Goal: Task Accomplishment & Management: Manage account settings

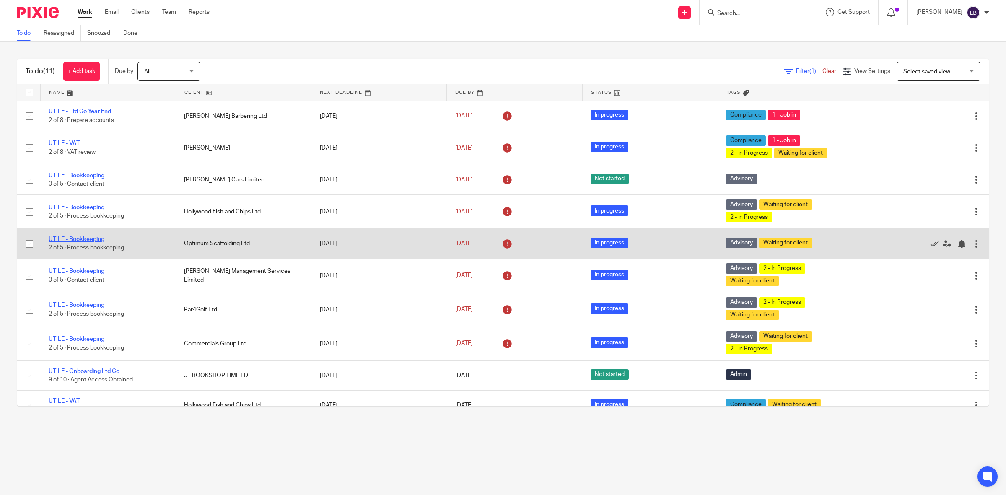
click at [98, 238] on link "UTILE - Bookkeeping" at bounding box center [77, 239] width 56 height 6
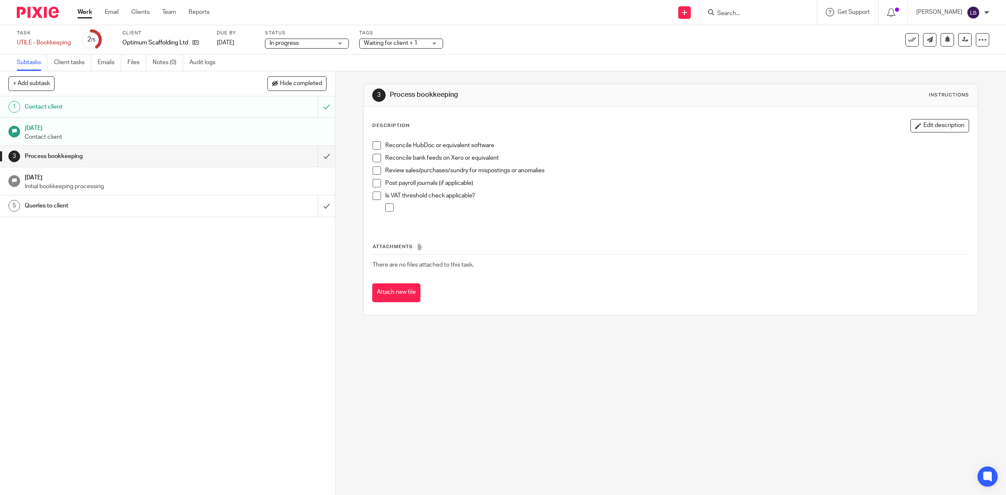
click at [388, 43] on span "Waiting for client + 1" at bounding box center [391, 43] width 54 height 6
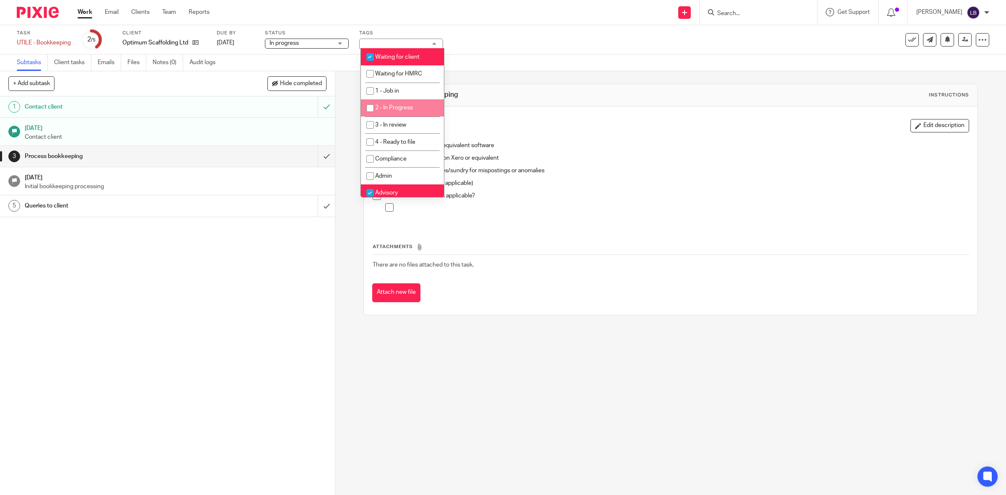
click at [382, 107] on span "2 - In Progress" at bounding box center [394, 108] width 38 height 6
checkbox input "true"
click at [244, 154] on div "Process bookkeeping" at bounding box center [167, 156] width 285 height 13
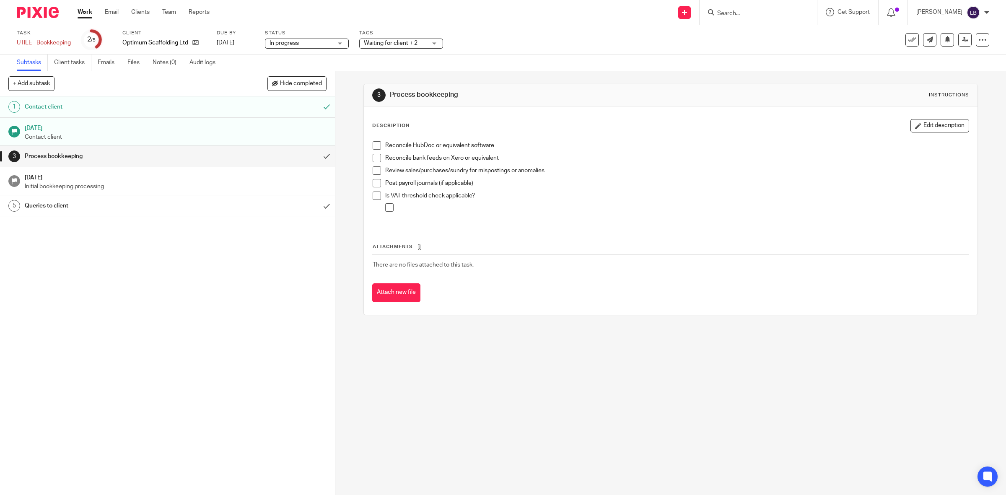
click at [373, 145] on span at bounding box center [376, 145] width 8 height 8
click at [372, 183] on span at bounding box center [376, 183] width 8 height 8
click at [89, 10] on link "Work" at bounding box center [85, 12] width 15 height 8
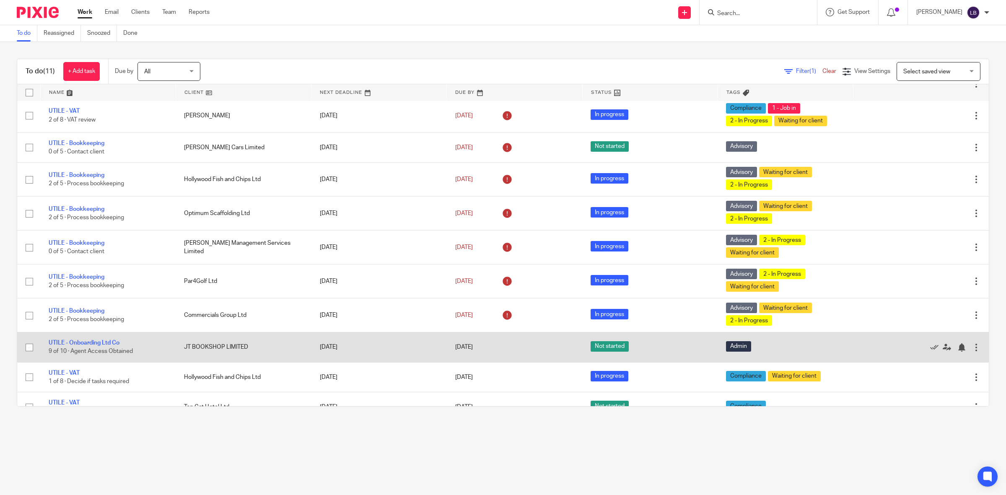
scroll to position [49, 0]
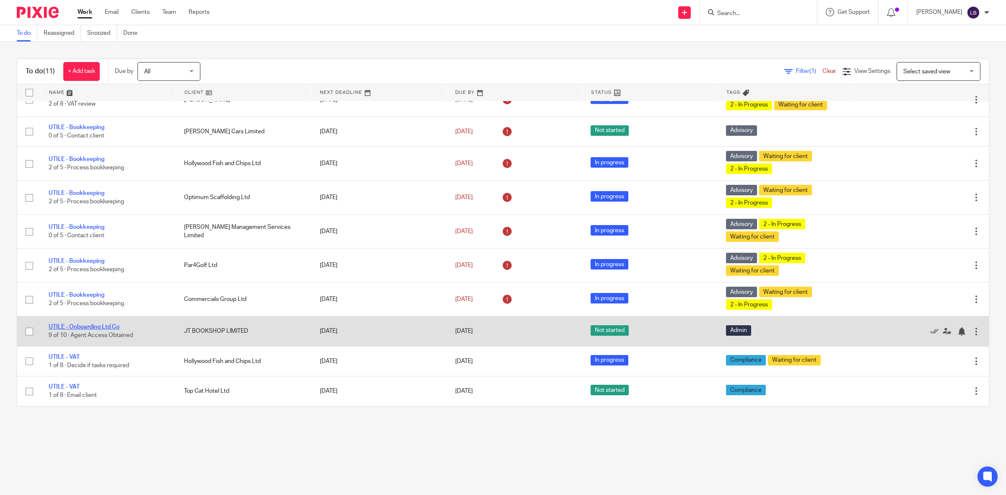
drag, startPoint x: 98, startPoint y: 325, endPoint x: 103, endPoint y: 326, distance: 5.0
click at [98, 325] on link "UTILE - Onboarding Ltd Co" at bounding box center [84, 327] width 71 height 6
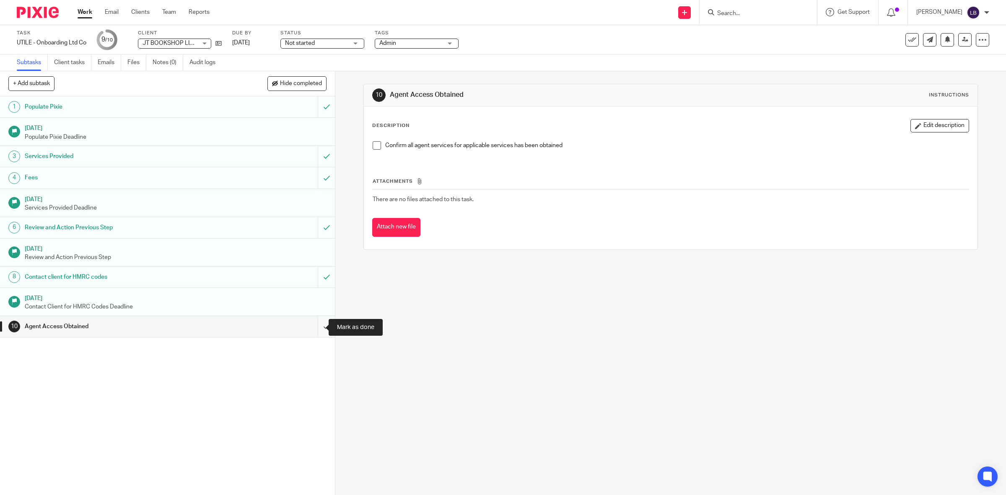
click at [315, 328] on input "submit" at bounding box center [167, 326] width 335 height 21
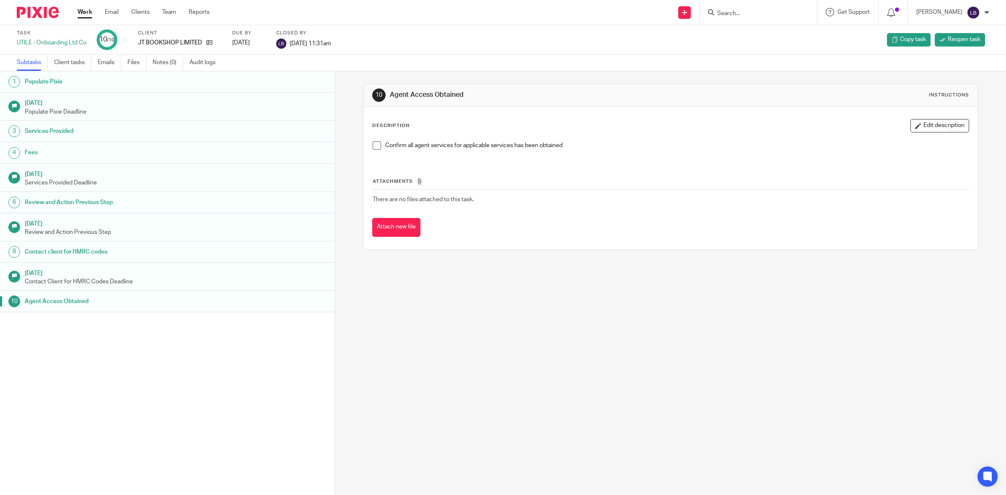
click at [372, 147] on span at bounding box center [376, 145] width 8 height 8
click at [212, 44] on icon at bounding box center [209, 42] width 6 height 6
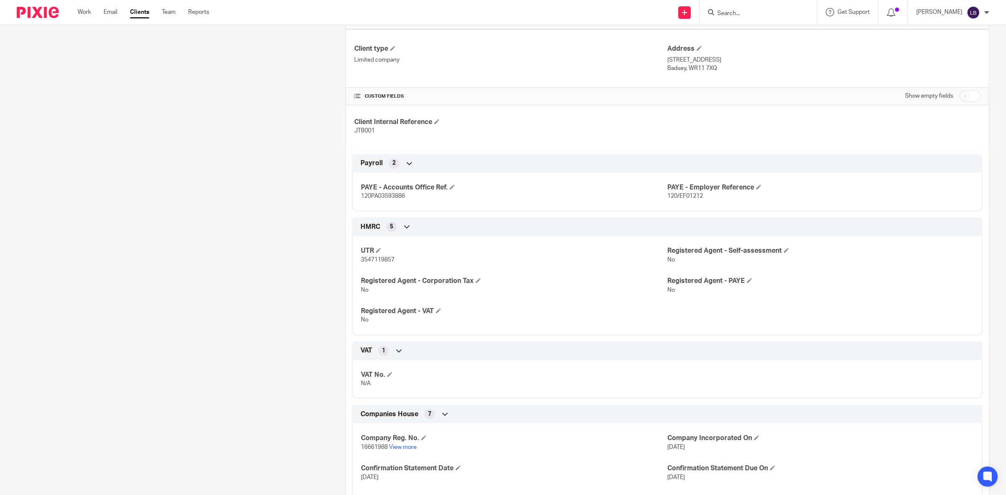
scroll to position [210, 0]
click at [476, 280] on span at bounding box center [478, 279] width 5 height 5
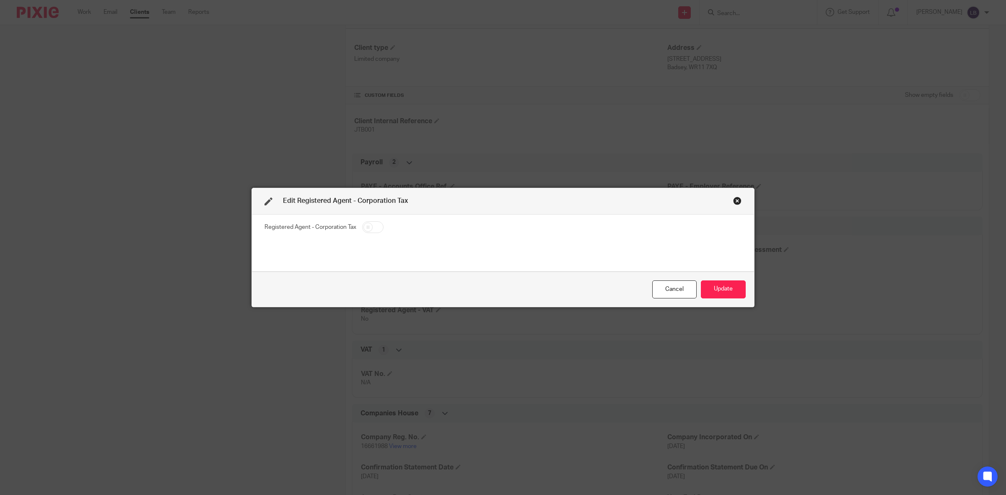
drag, startPoint x: 373, startPoint y: 225, endPoint x: 463, endPoint y: 258, distance: 96.2
click at [373, 225] on input "checkbox" at bounding box center [372, 227] width 21 height 12
checkbox input "true"
click at [711, 290] on button "Update" at bounding box center [723, 289] width 45 height 18
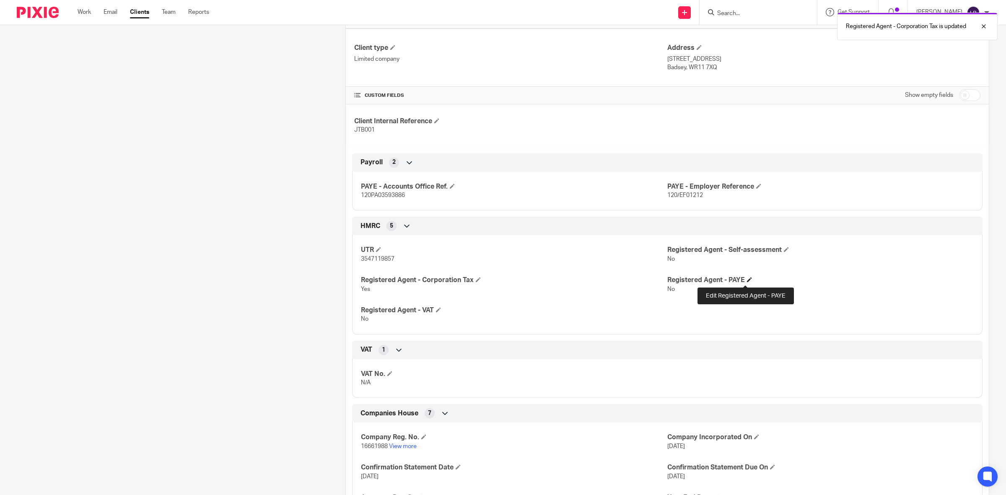
click at [747, 281] on span at bounding box center [749, 279] width 5 height 5
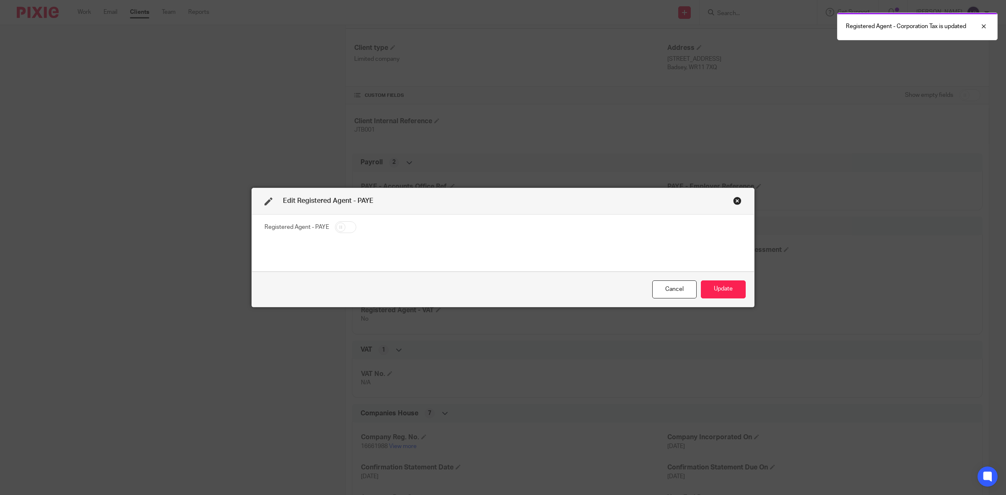
click at [346, 227] on input "checkbox" at bounding box center [345, 227] width 21 height 12
checkbox input "true"
click at [722, 293] on button "Update" at bounding box center [723, 289] width 45 height 18
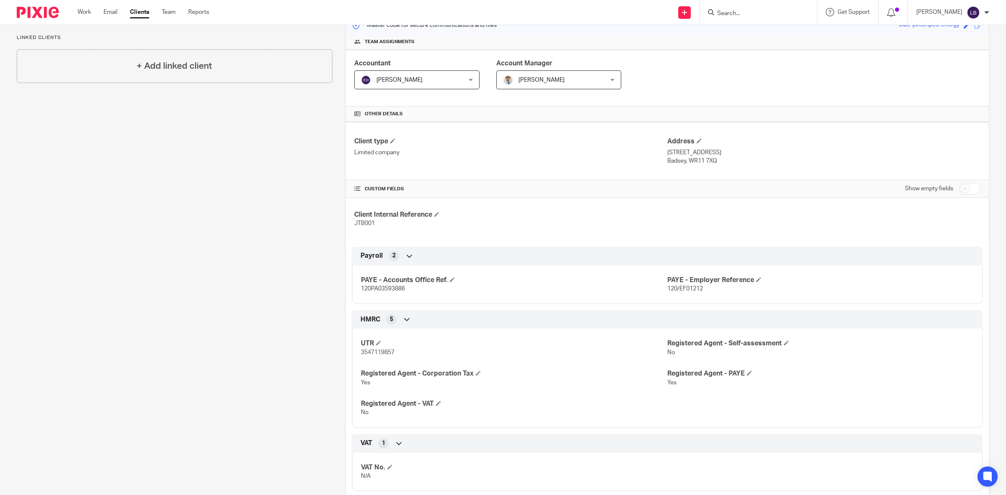
scroll to position [0, 0]
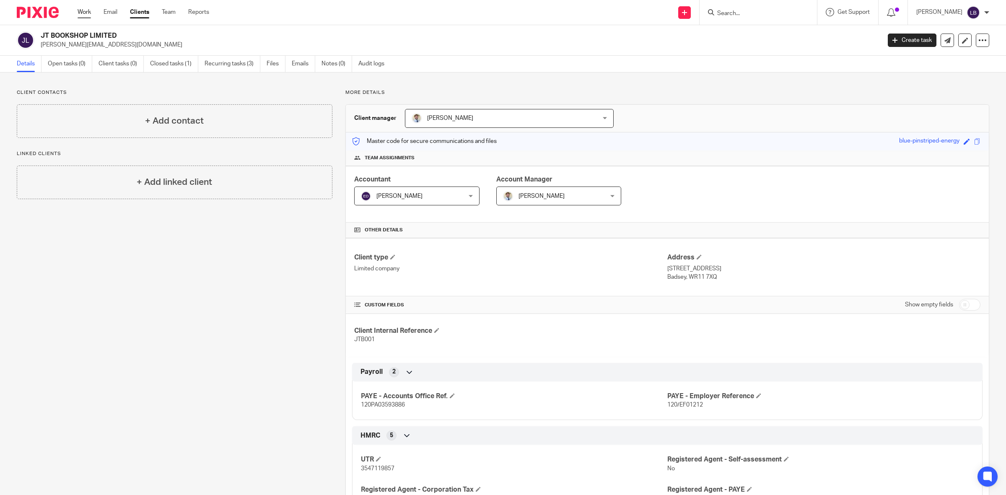
click at [87, 10] on link "Work" at bounding box center [84, 12] width 13 height 8
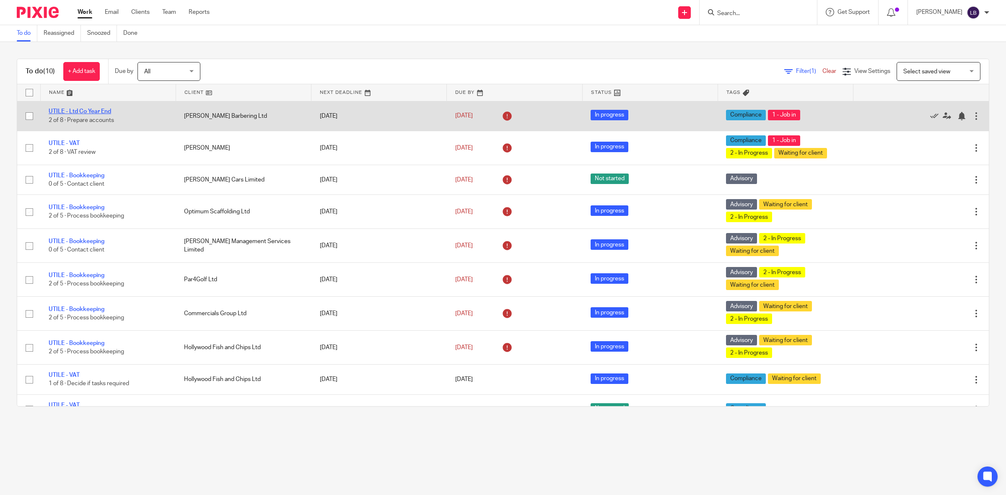
click at [95, 113] on link "UTILE - Ltd Co Year End" at bounding box center [80, 112] width 62 height 6
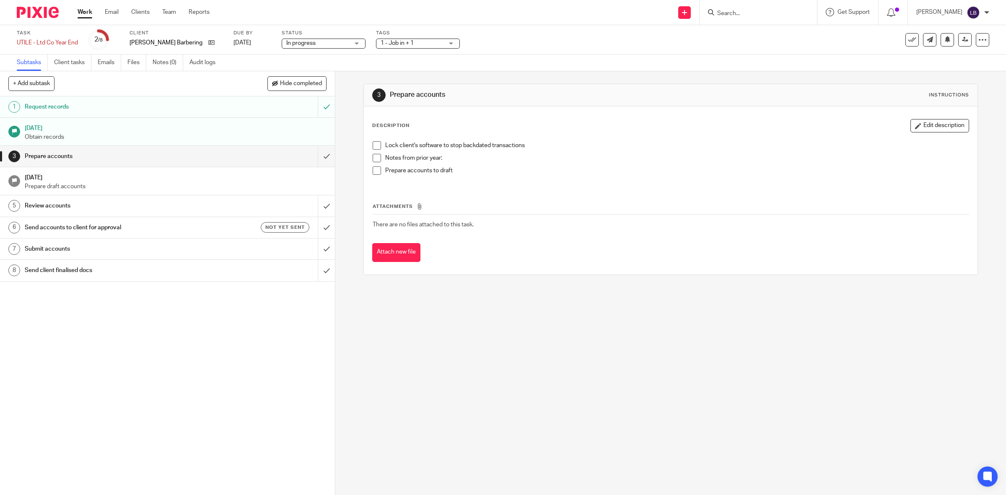
click at [418, 43] on span "1 - Job in + 1" at bounding box center [411, 43] width 63 height 9
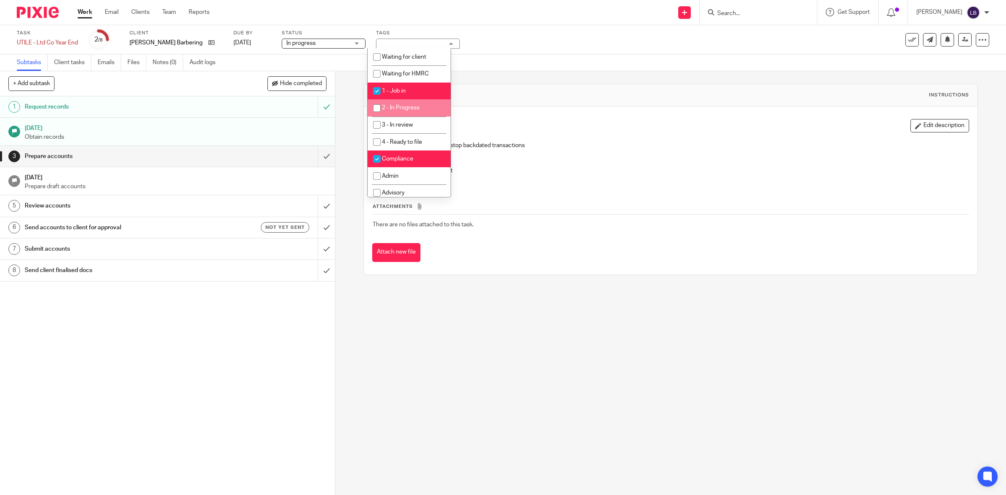
click at [397, 106] on span "2 - In Progress" at bounding box center [401, 108] width 38 height 6
checkbox input "true"
click at [85, 13] on link "Work" at bounding box center [85, 12] width 15 height 8
